Goal: Transaction & Acquisition: Register for event/course

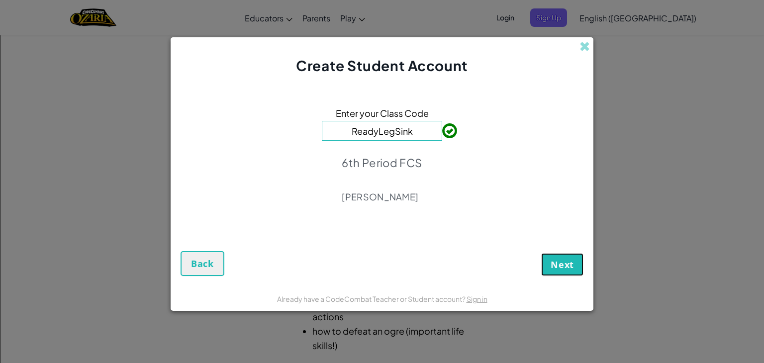
click at [575, 266] on button "Next" at bounding box center [562, 264] width 42 height 23
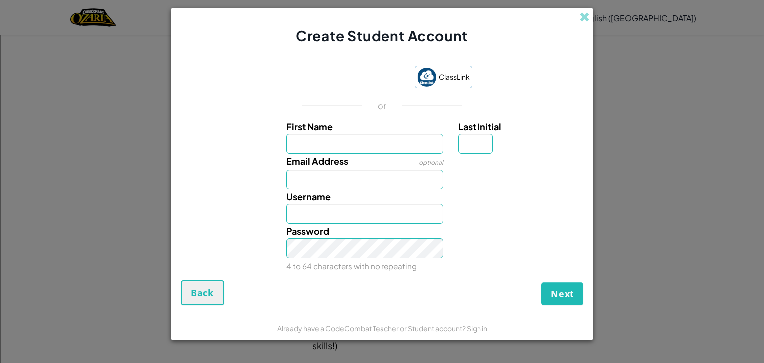
click at [348, 91] on div "ClassLink or First Name Last Initial Email Address optional Username Password 4…" at bounding box center [381, 168] width 403 height 225
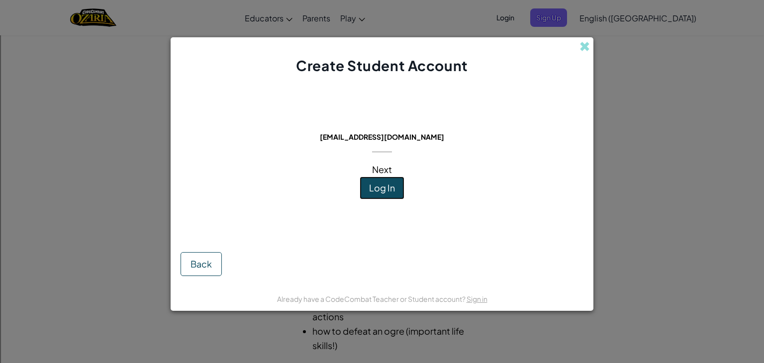
click at [400, 193] on button "Log In" at bounding box center [381, 188] width 45 height 23
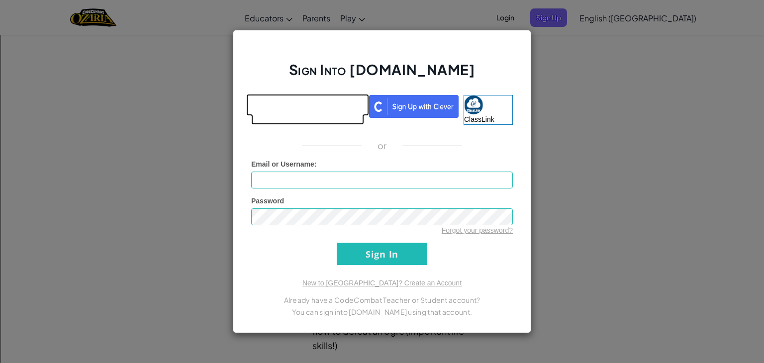
click at [316, 116] on link at bounding box center [307, 110] width 113 height 30
